Goal: Task Accomplishment & Management: Manage account settings

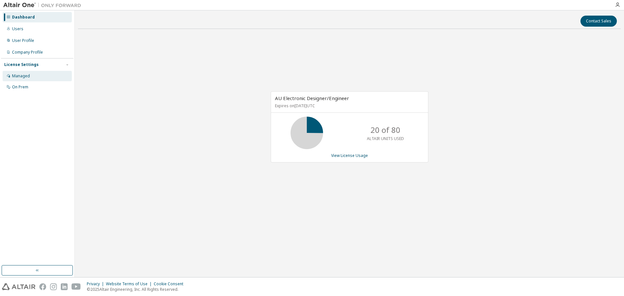
click at [37, 80] on div "Managed" at bounding box center [37, 76] width 69 height 10
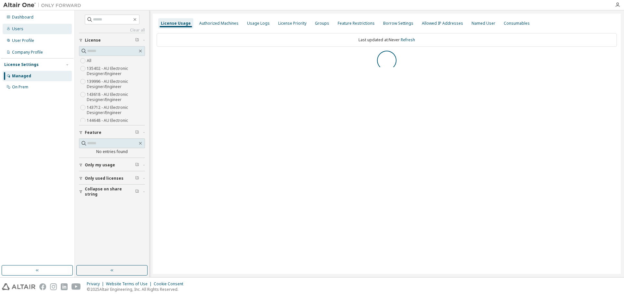
click at [45, 32] on div "Users" at bounding box center [37, 29] width 69 height 10
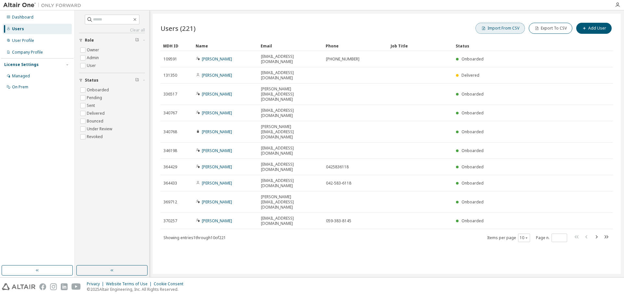
click at [486, 26] on span "button" at bounding box center [483, 28] width 5 height 5
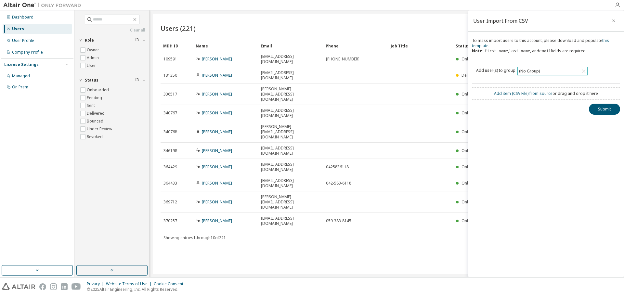
click at [535, 74] on div "(No Group)" at bounding box center [529, 71] width 23 height 7
click at [541, 96] on li "5169 - Fe_suzuka" at bounding box center [551, 97] width 68 height 8
click at [529, 131] on div "User Import From CSV To mass import users to this account, please download and …" at bounding box center [546, 143] width 156 height 267
click at [511, 94] on link "Add item ( CSV File ) from source" at bounding box center [523, 94] width 58 height 6
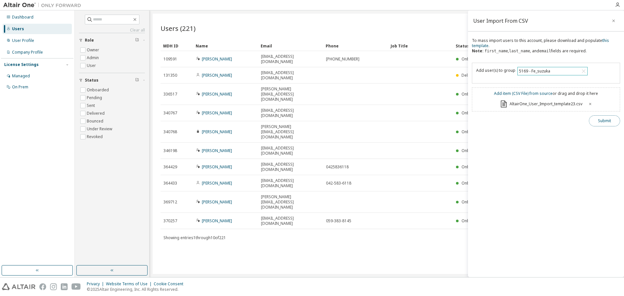
click at [612, 125] on button "Submit" at bounding box center [603, 120] width 31 height 11
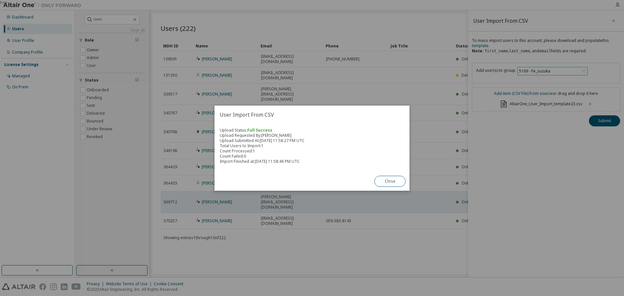
click at [394, 178] on button "Close" at bounding box center [389, 181] width 31 height 11
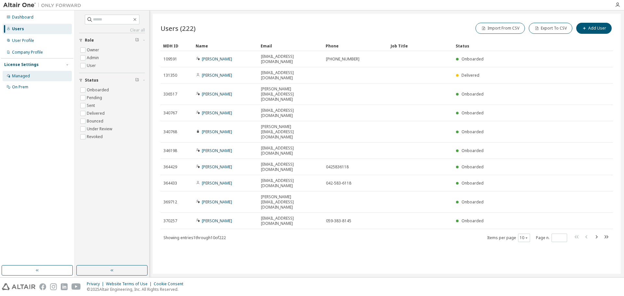
click at [43, 71] on div "Managed" at bounding box center [37, 76] width 69 height 10
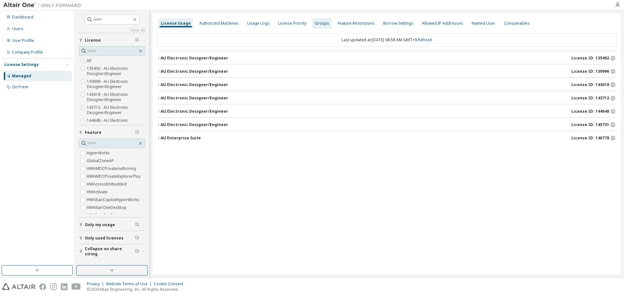
click at [319, 25] on div "Groups" at bounding box center [322, 23] width 14 height 5
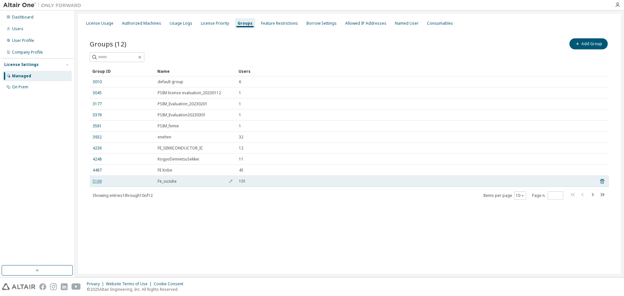
click at [94, 182] on link "5169" at bounding box center [97, 181] width 9 height 5
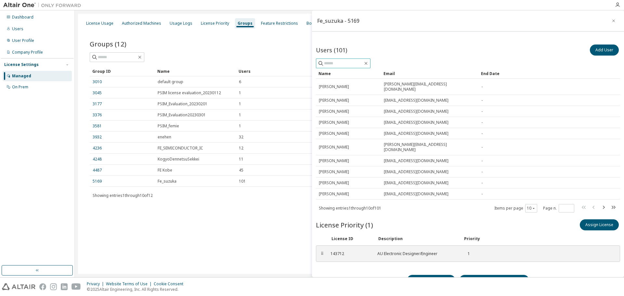
click at [349, 63] on input "text" at bounding box center [343, 63] width 39 height 6
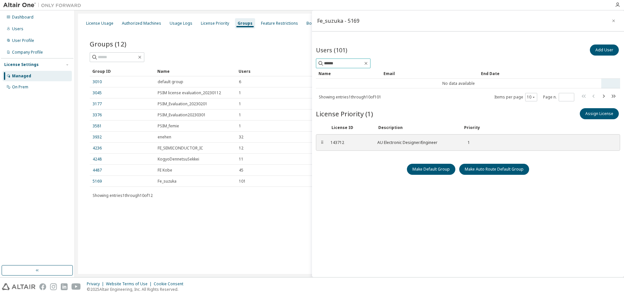
type input "******"
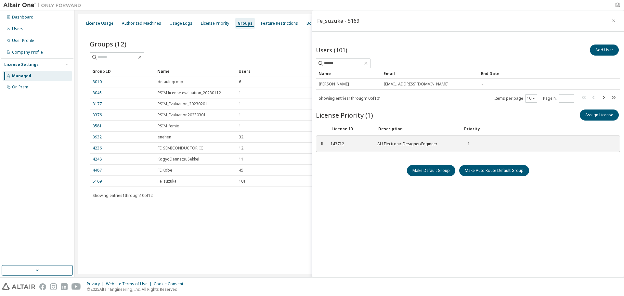
click at [618, 3] on icon "button" at bounding box center [616, 4] width 5 height 5
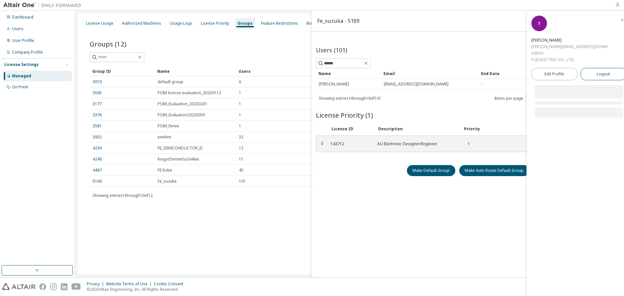
click at [611, 68] on button "Logout" at bounding box center [603, 74] width 46 height 12
